Goal: Find specific page/section: Find specific page/section

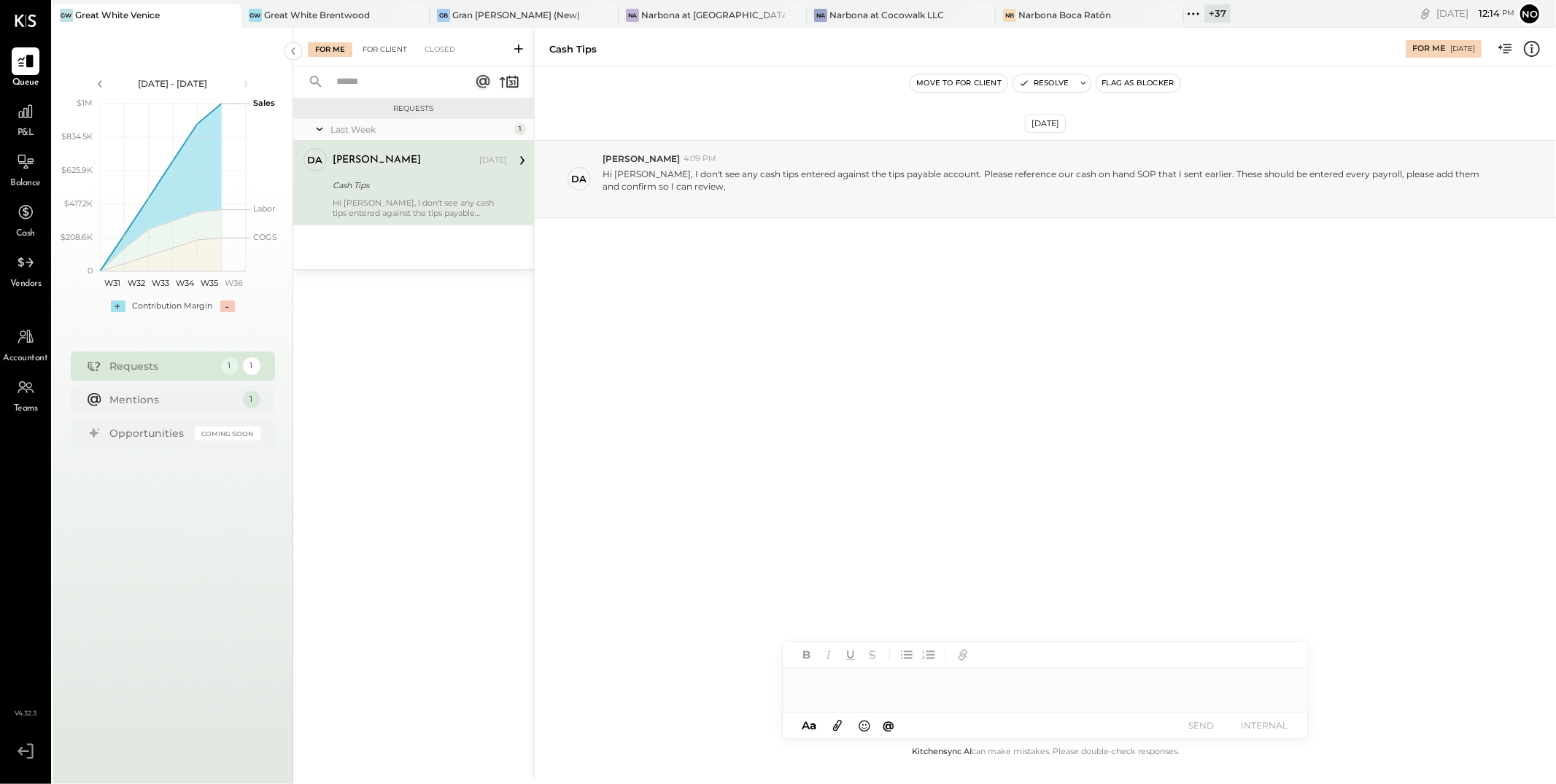
click at [382, 51] on div "For Client" at bounding box center [385, 49] width 59 height 15
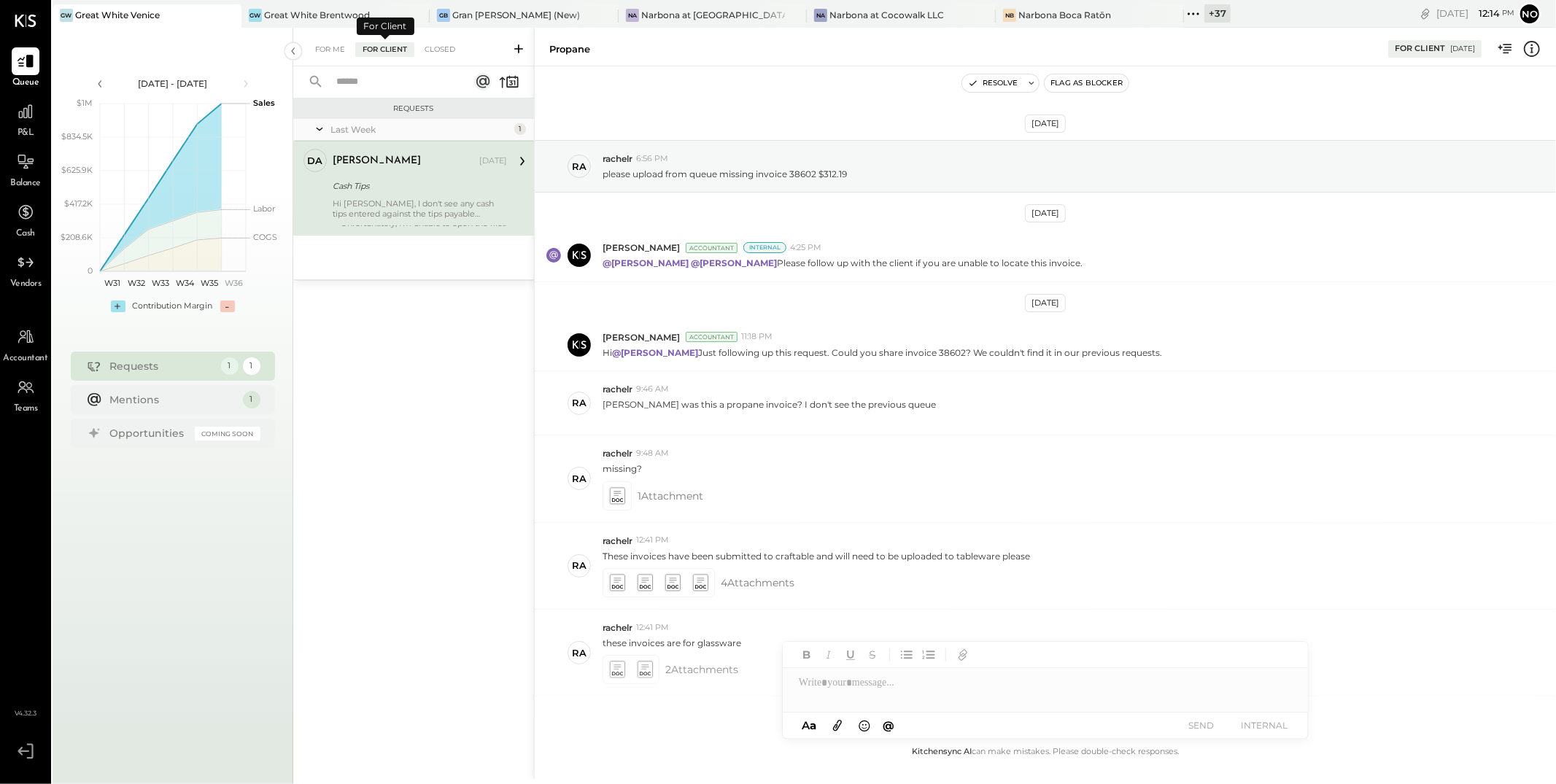
scroll to position [311, 0]
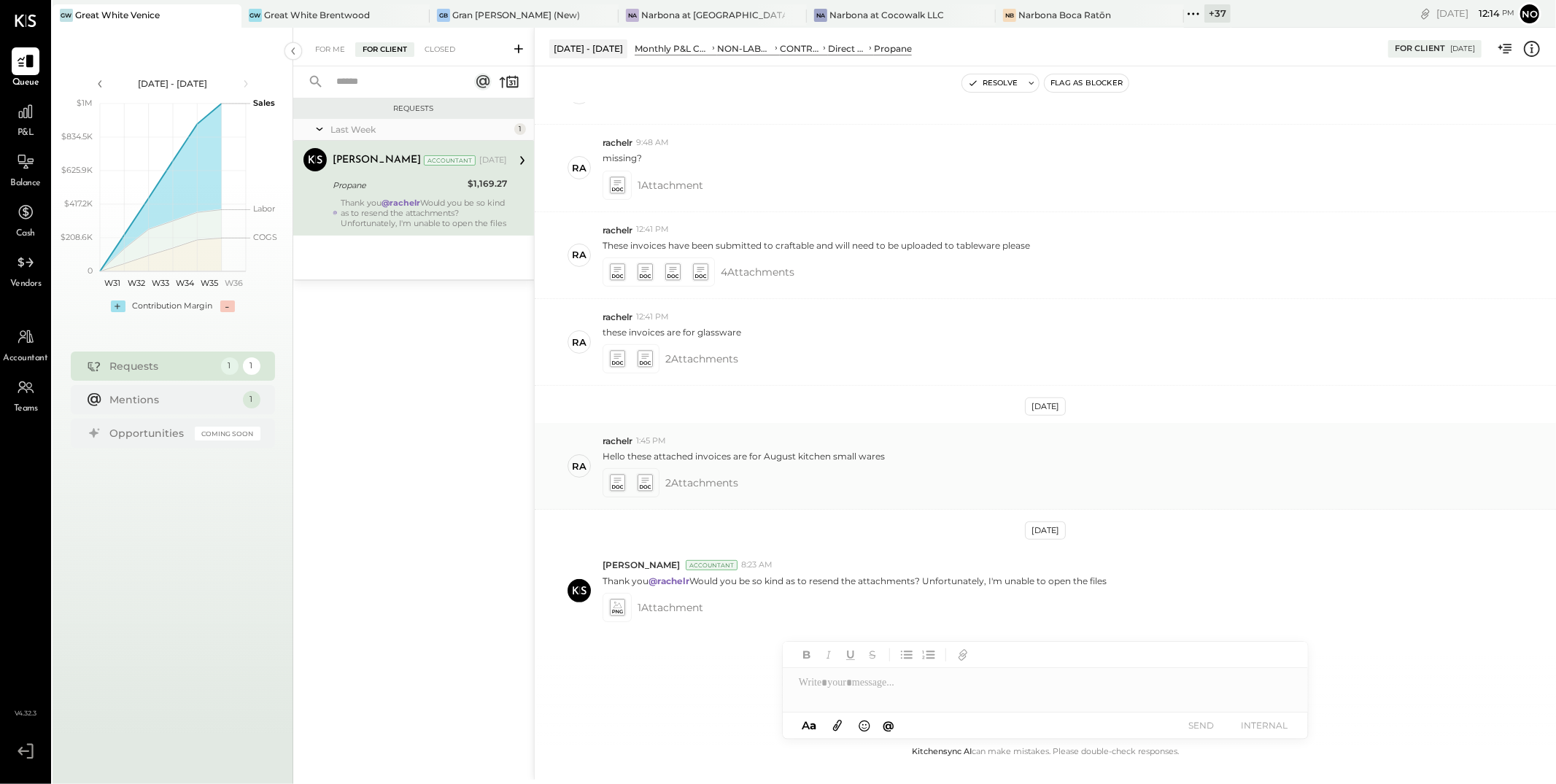
click at [619, 488] on icon at bounding box center [617, 482] width 16 height 17
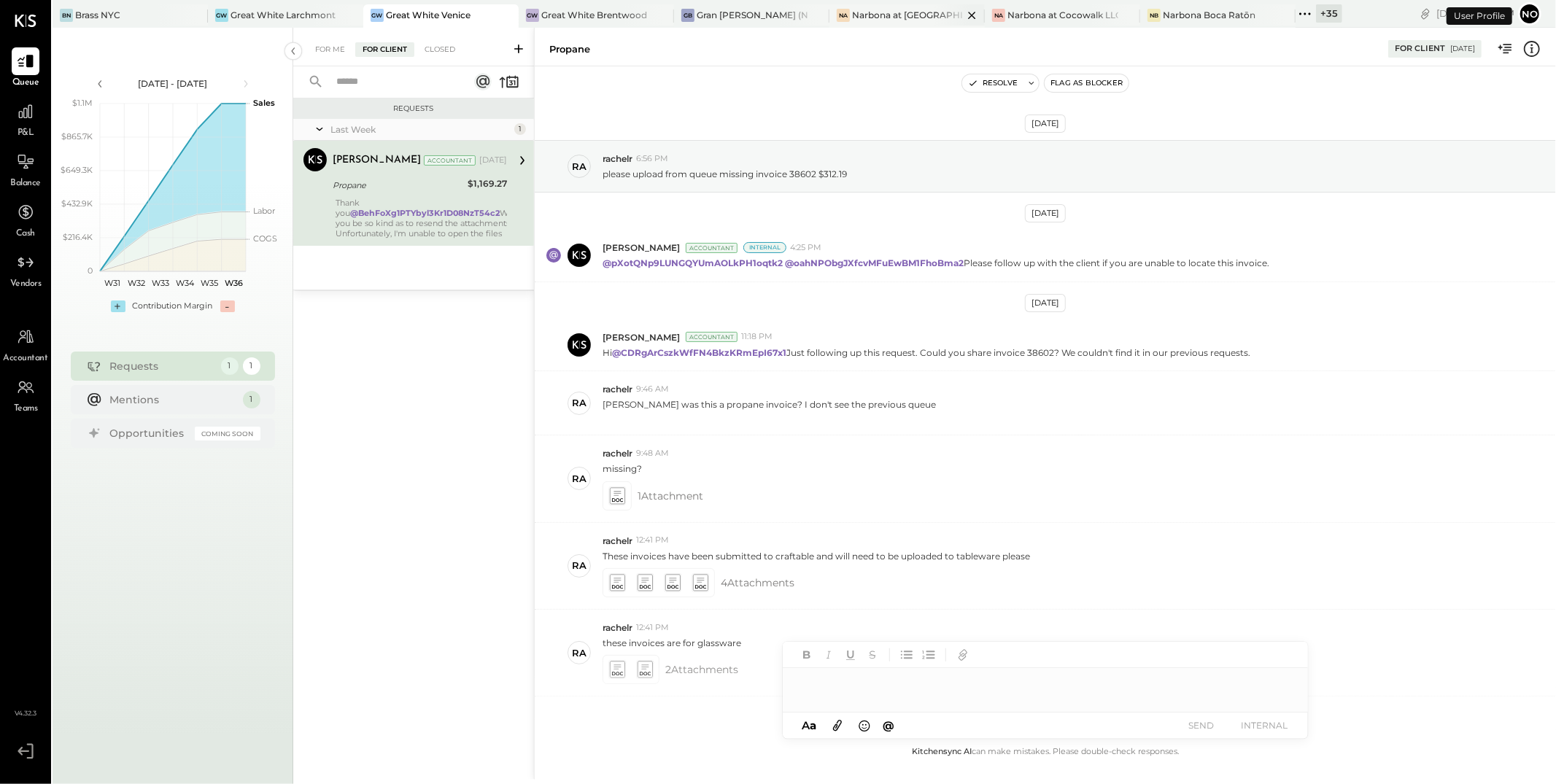
scroll to position [311, 0]
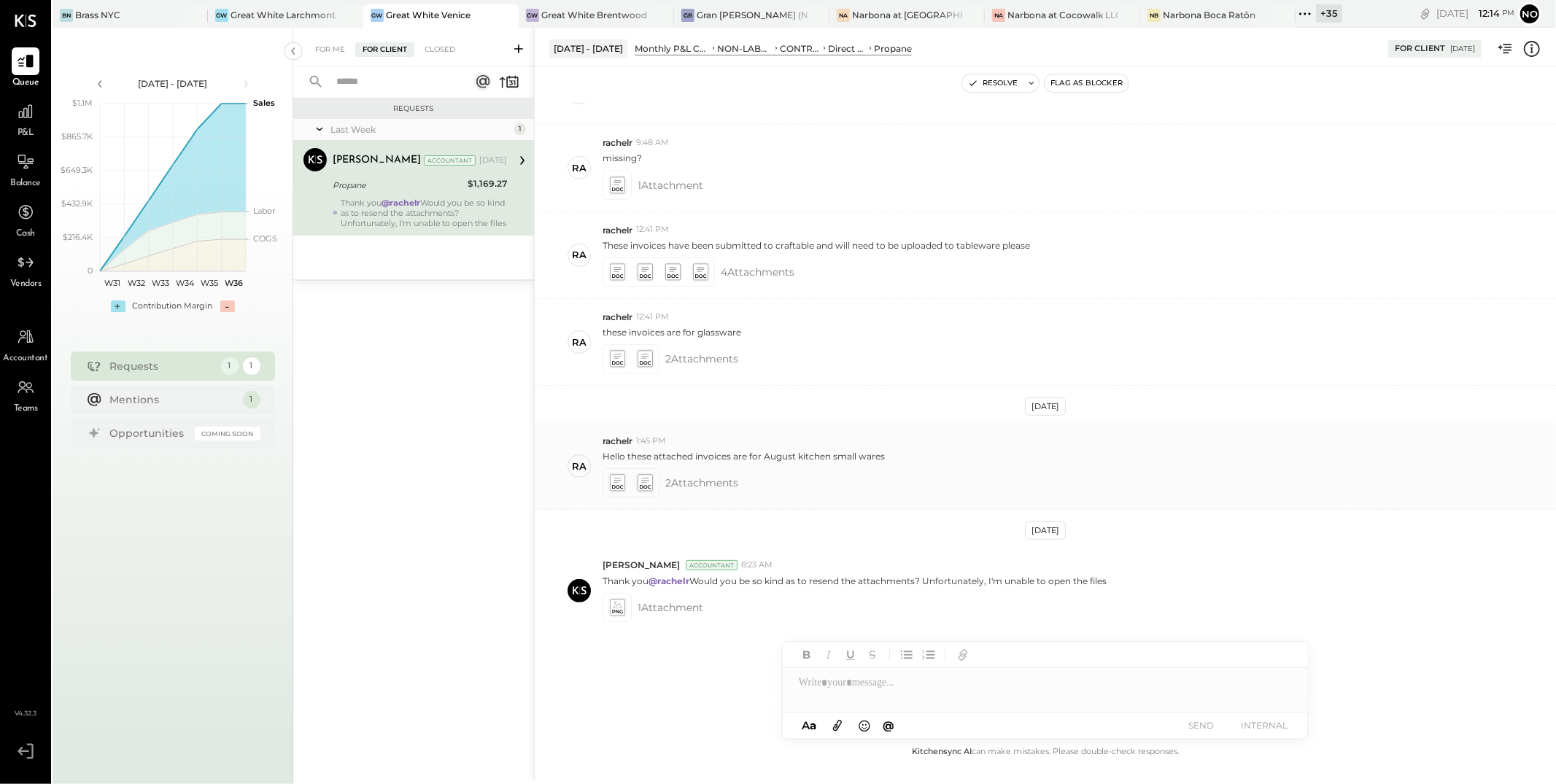
click at [645, 485] on icon at bounding box center [644, 482] width 16 height 17
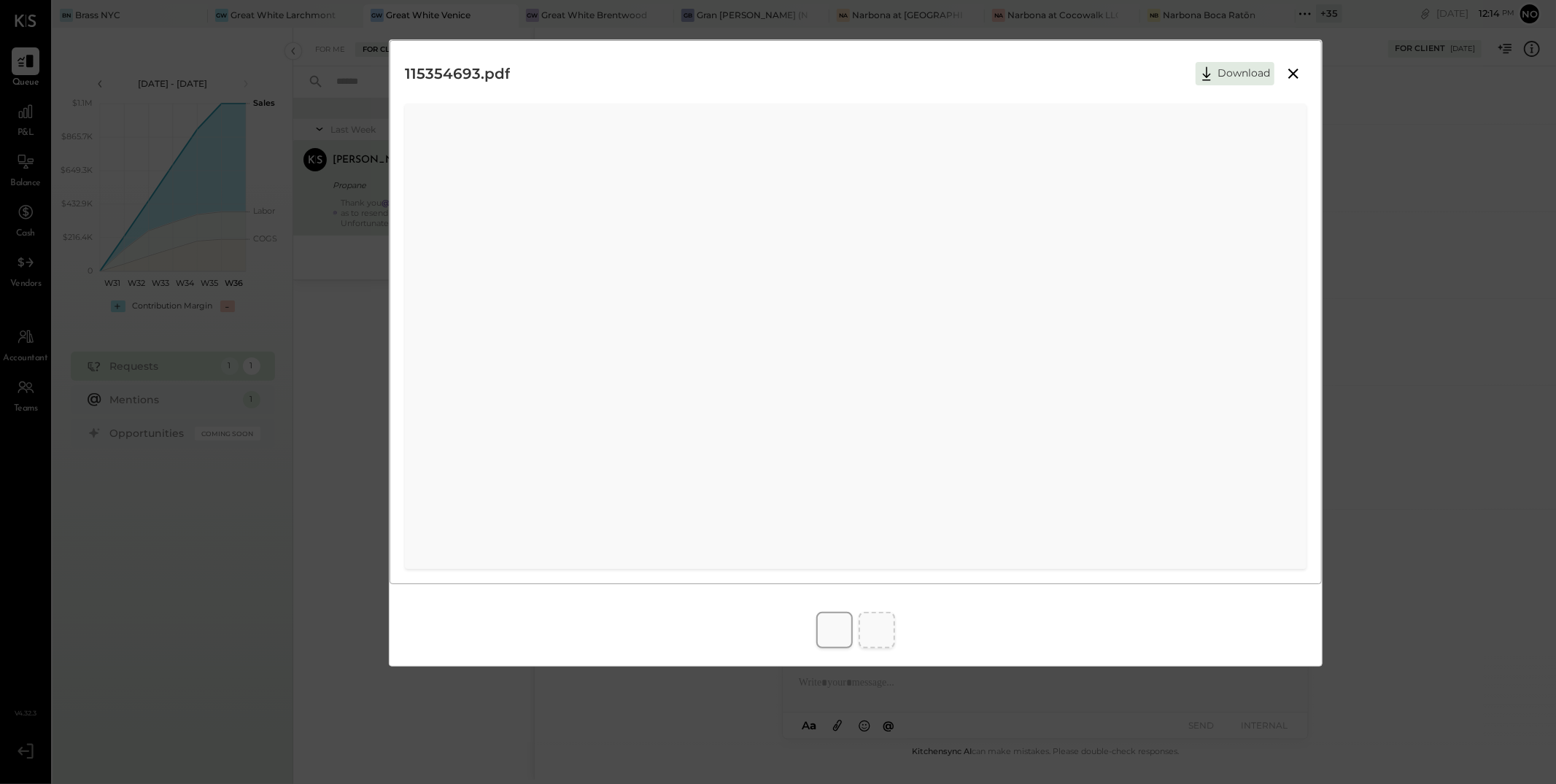
click at [1295, 73] on icon at bounding box center [1293, 73] width 10 height 10
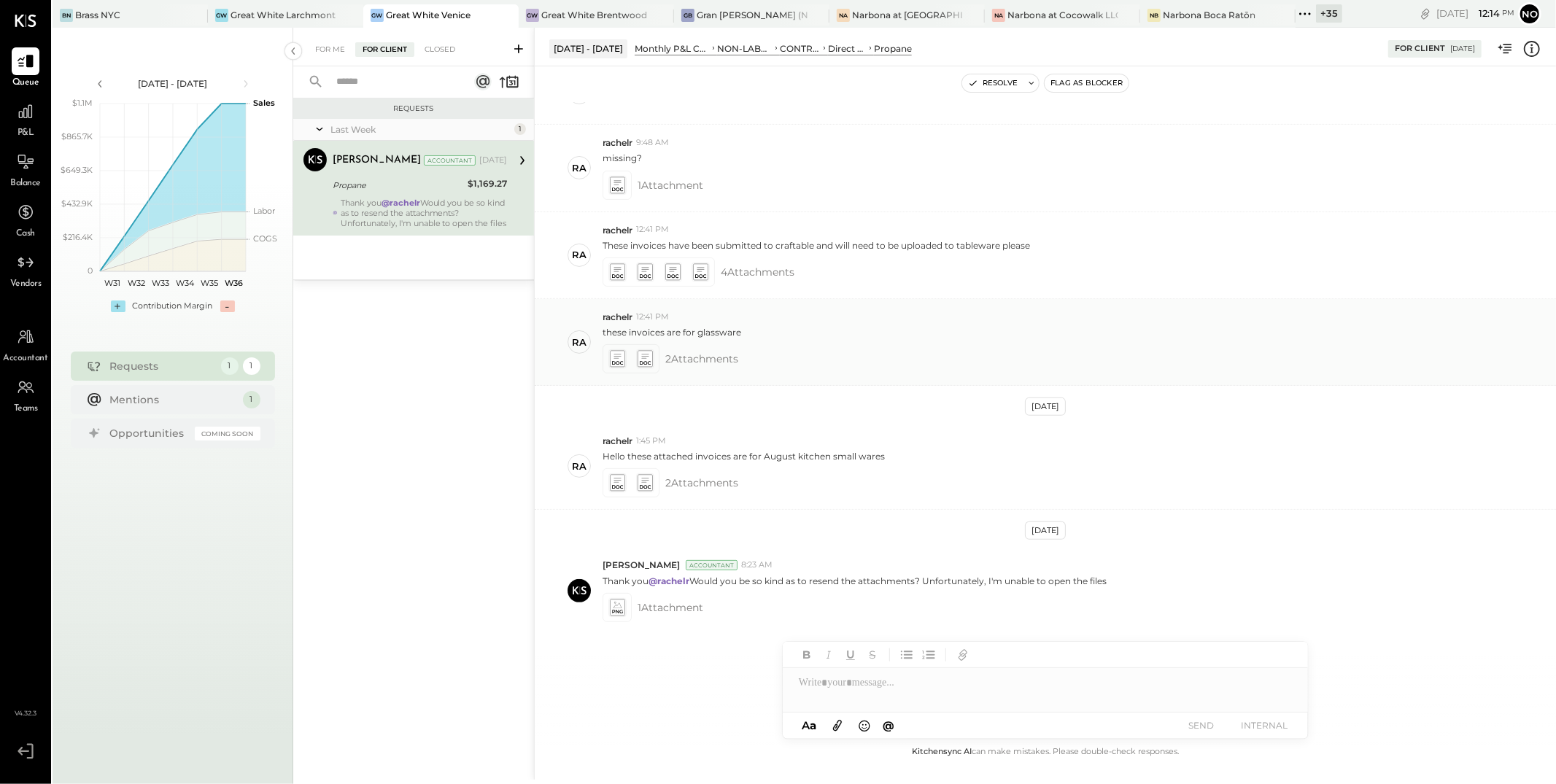
click at [618, 363] on icon at bounding box center [617, 359] width 16 height 17
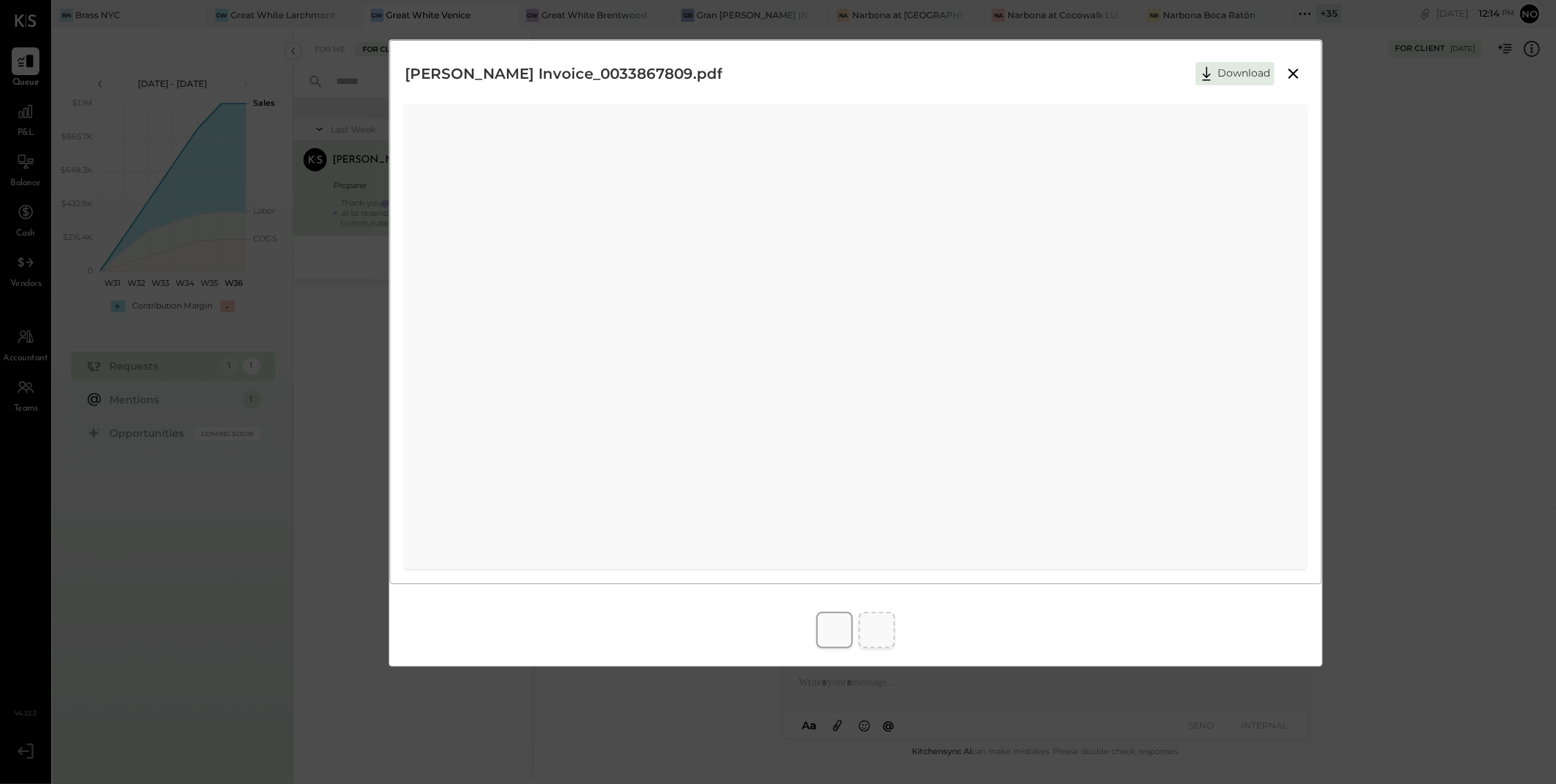
click at [1297, 71] on icon at bounding box center [1294, 74] width 18 height 18
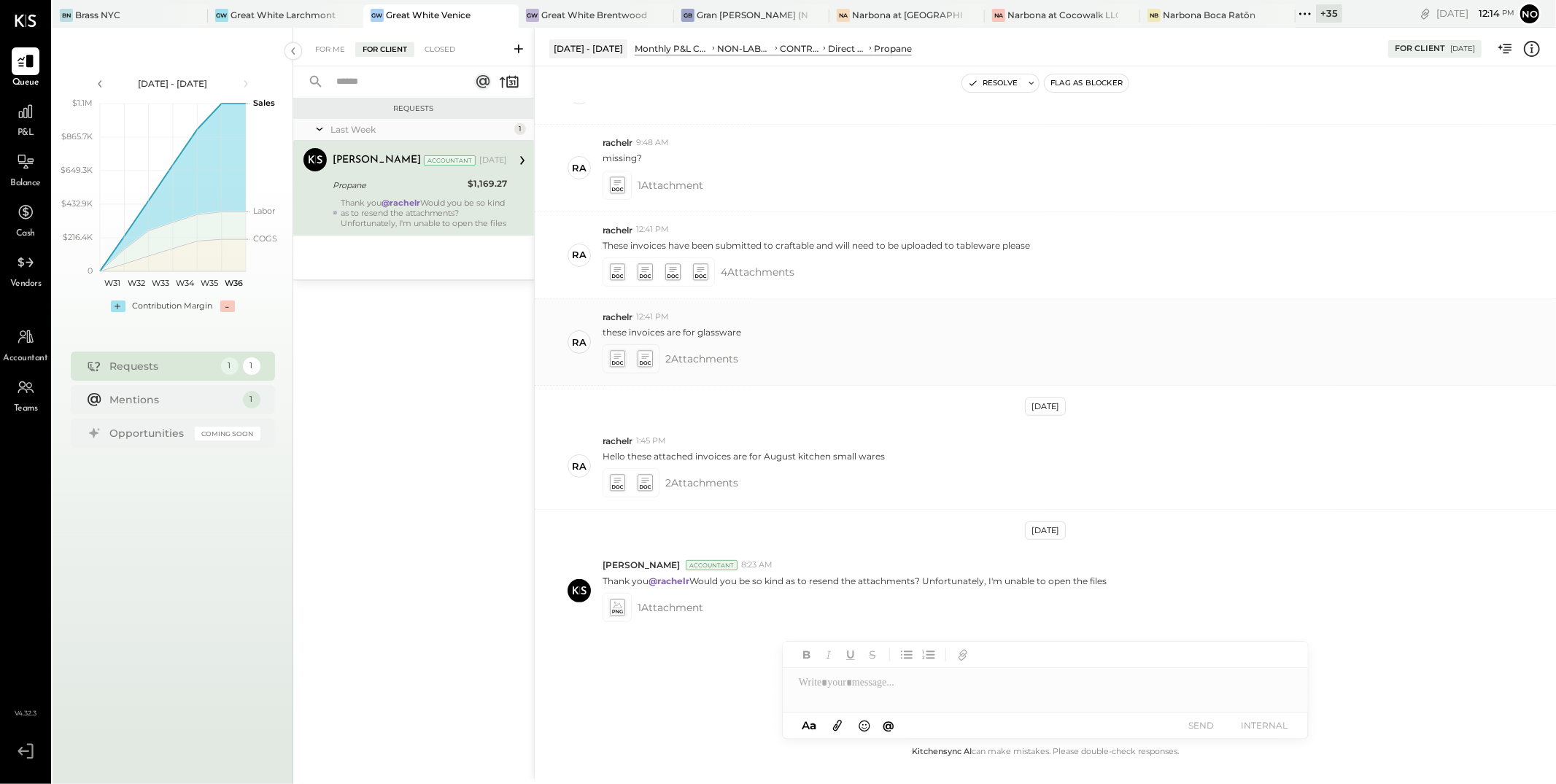
click at [650, 359] on icon at bounding box center [644, 359] width 16 height 17
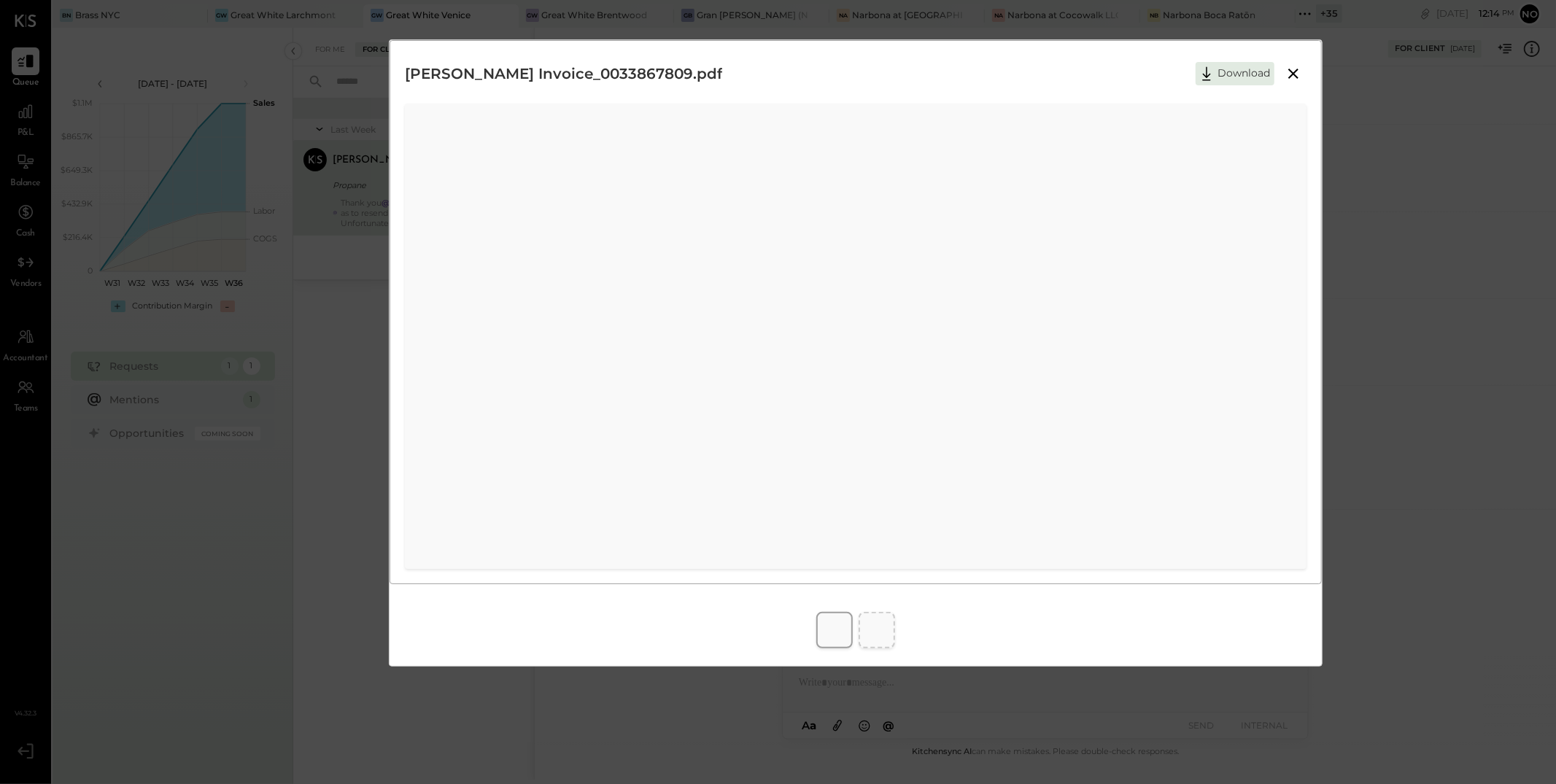
click at [1291, 74] on icon at bounding box center [1294, 74] width 18 height 18
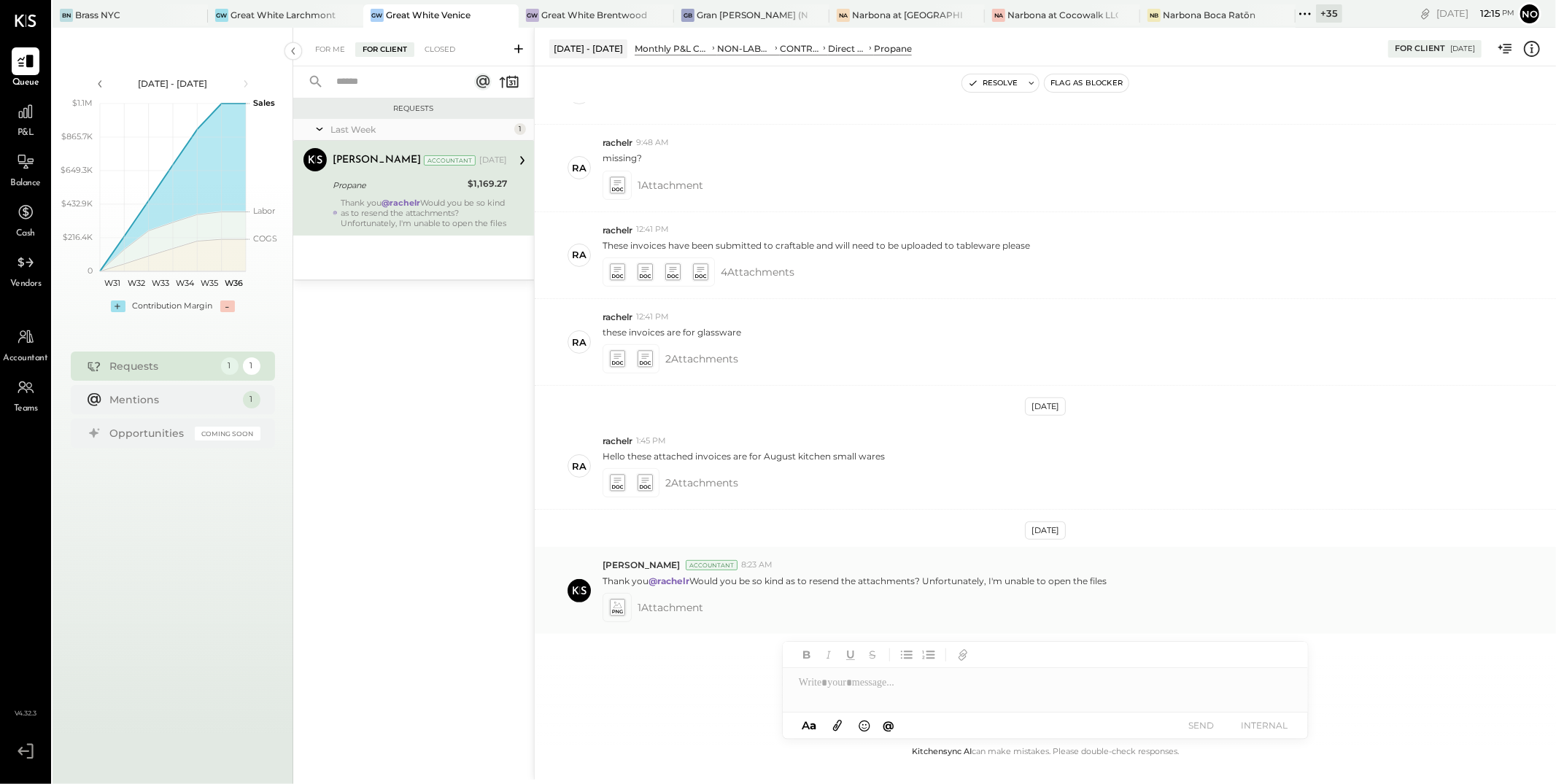
click at [613, 607] on icon at bounding box center [617, 605] width 9 height 7
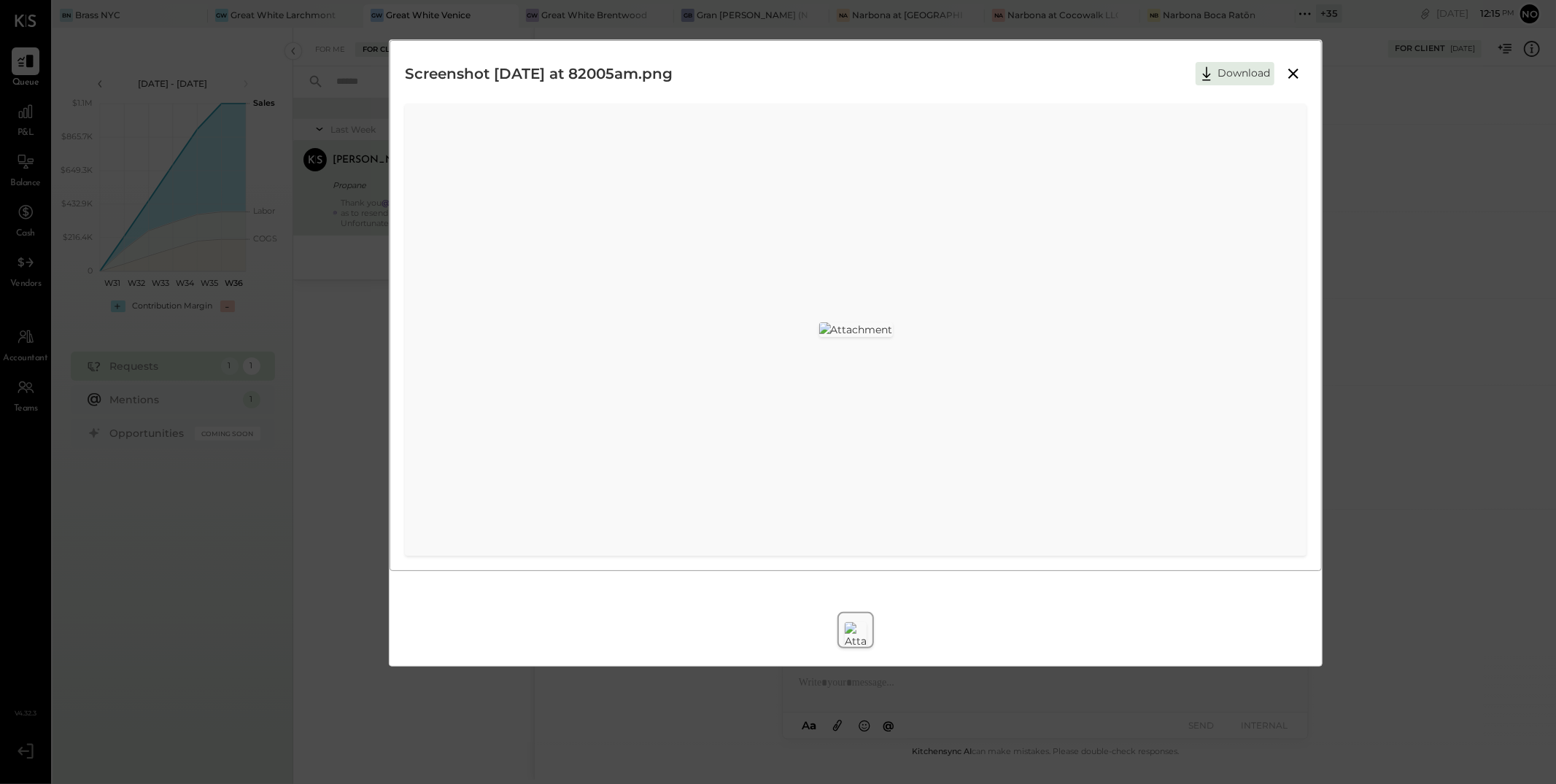
click at [1297, 74] on icon at bounding box center [1294, 74] width 18 height 18
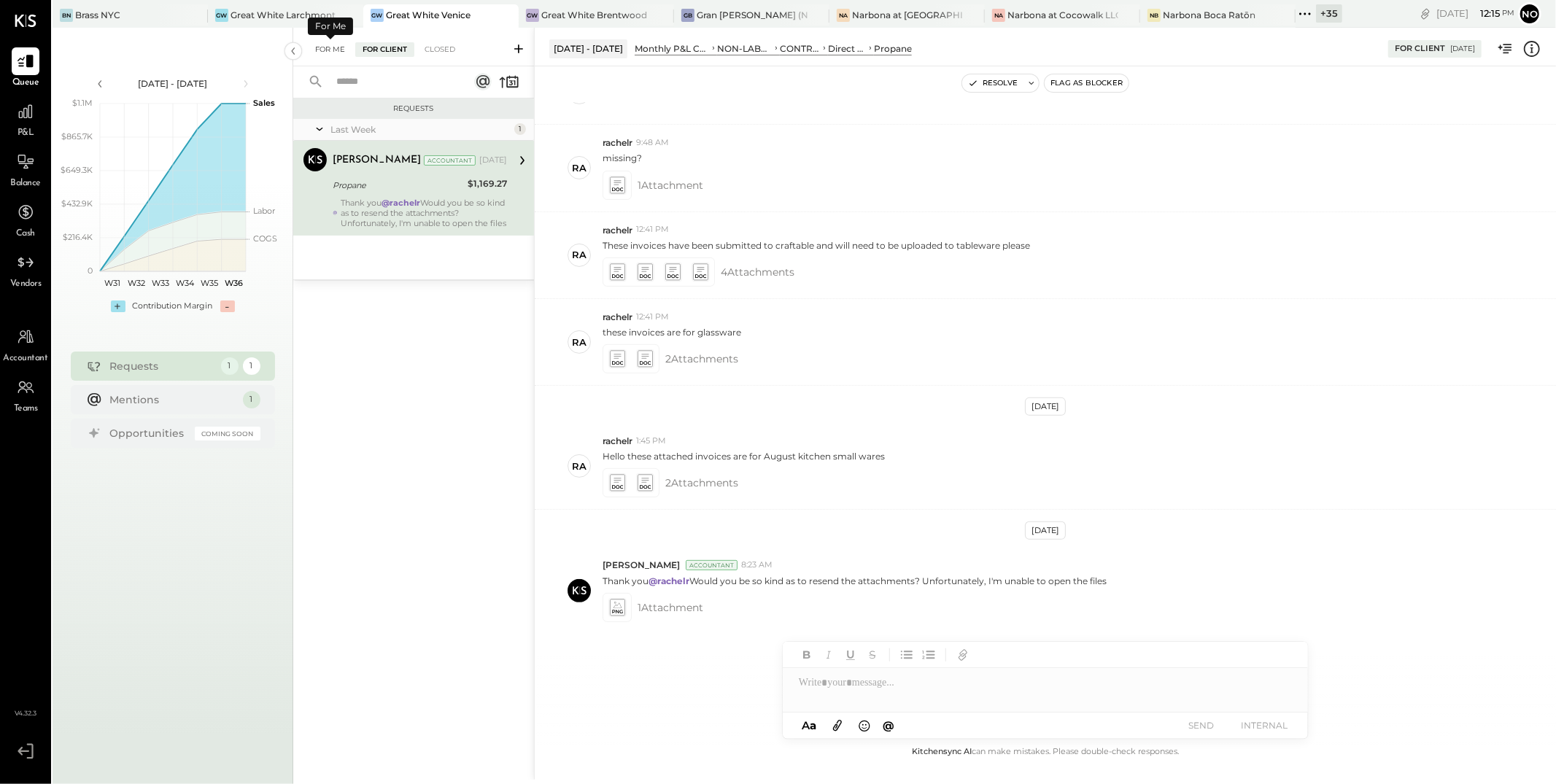
click at [323, 51] on div "For Me" at bounding box center [330, 49] width 44 height 15
